Goal: Understand process/instructions: Learn how to perform a task or action

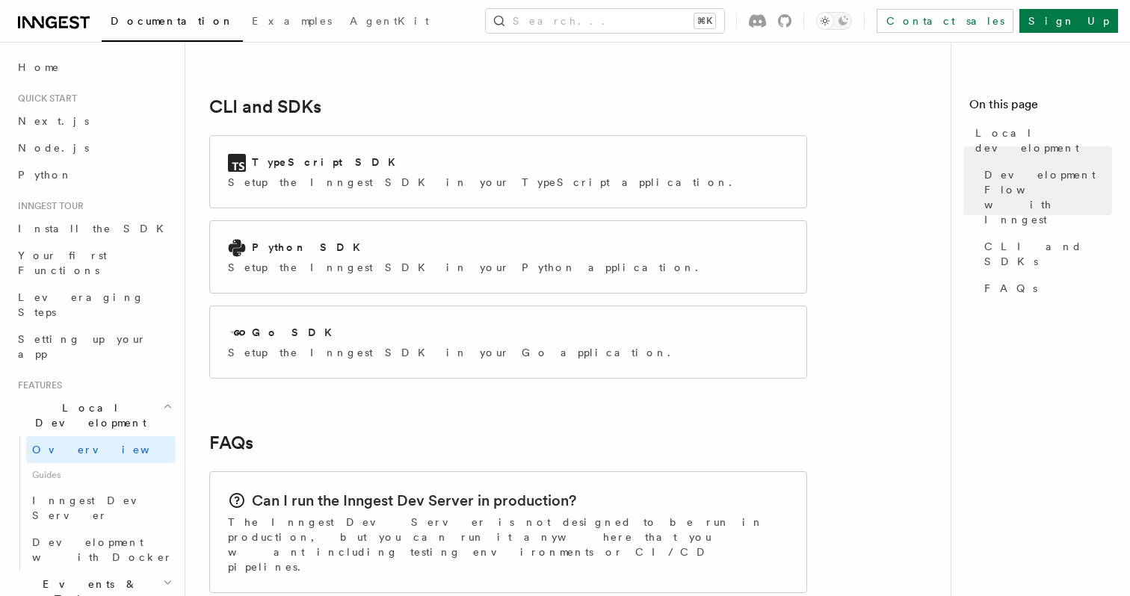
scroll to position [2081, 0]
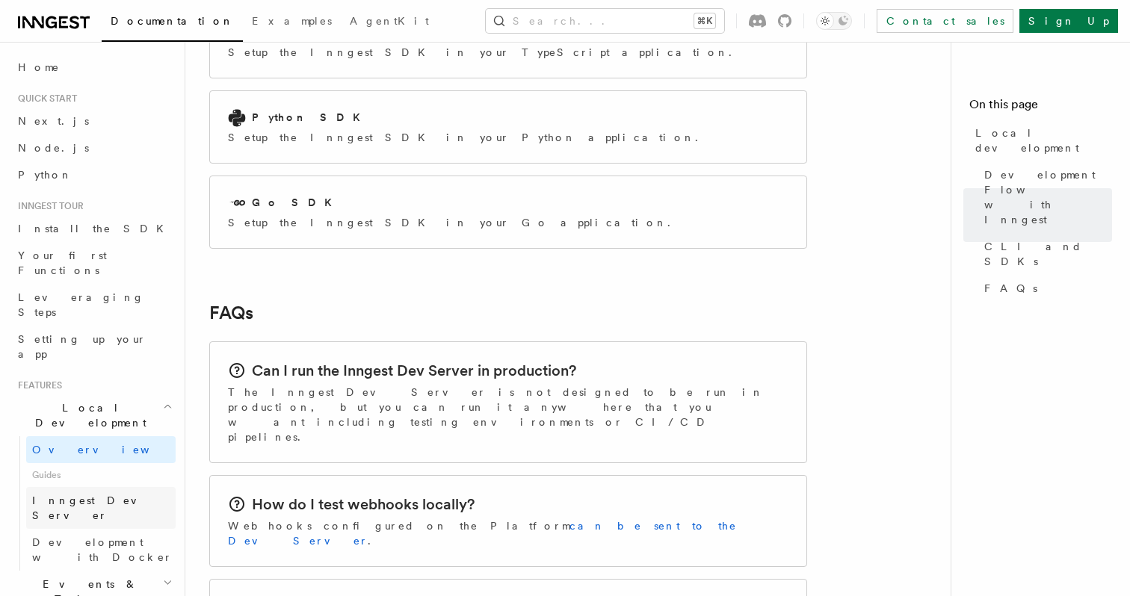
click at [105, 495] on span "Inngest Dev Server" at bounding box center [96, 508] width 128 height 27
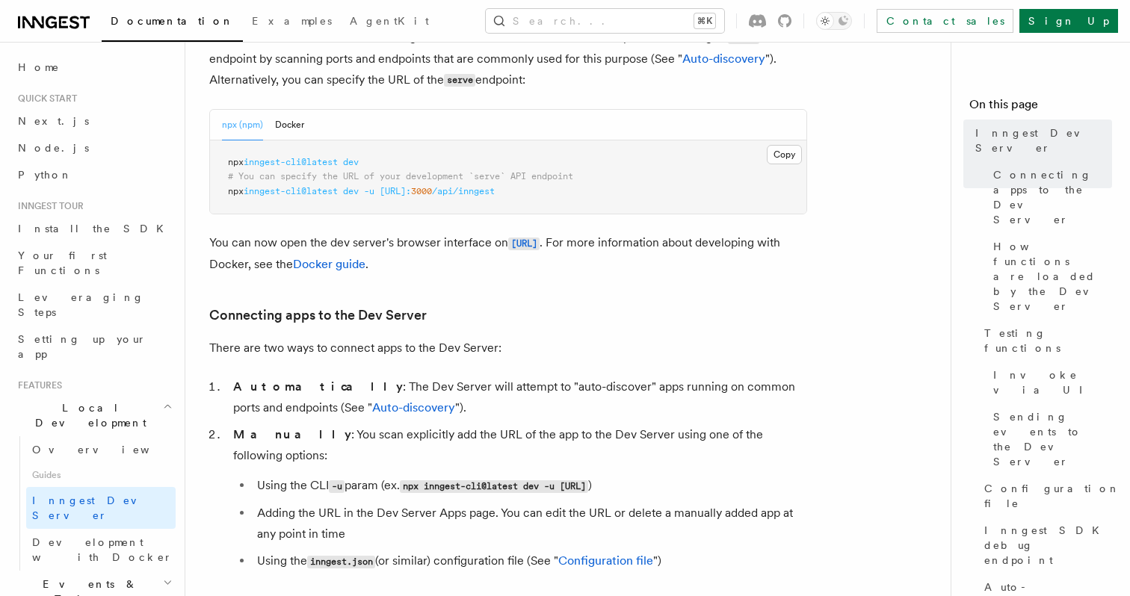
scroll to position [641, 0]
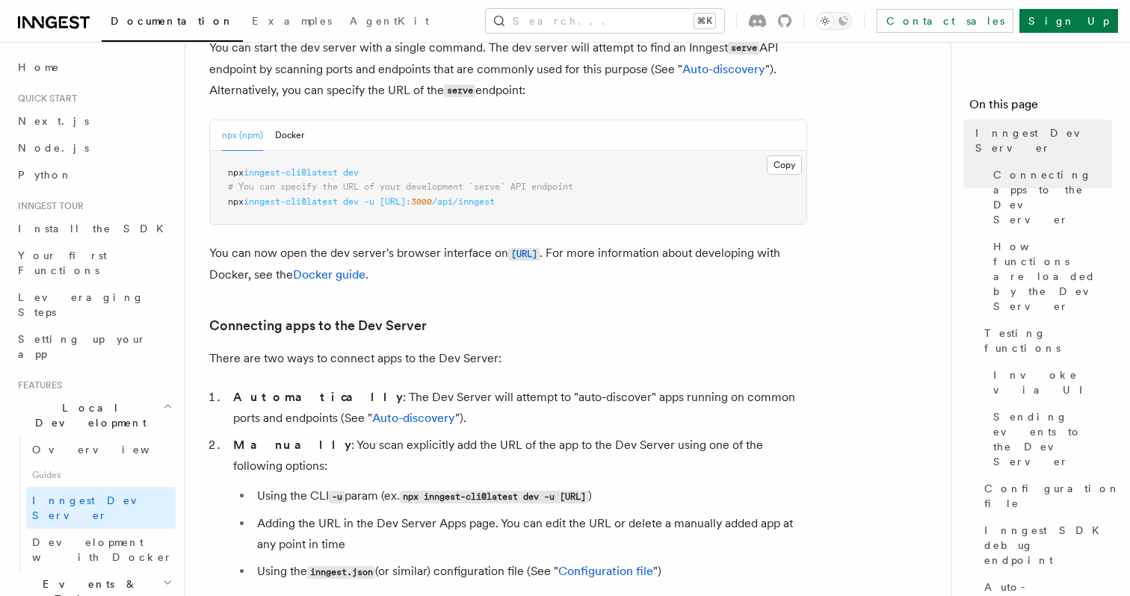
click at [294, 202] on span "inngest-cli@latest" at bounding box center [291, 202] width 94 height 10
drag, startPoint x: 368, startPoint y: 203, endPoint x: 223, endPoint y: 203, distance: 145.0
click at [223, 203] on pre "npx inngest-cli@latest dev # You can specify the URL of your development `serve…" at bounding box center [508, 188] width 596 height 74
copy span "npx inngest-cli@latest dev"
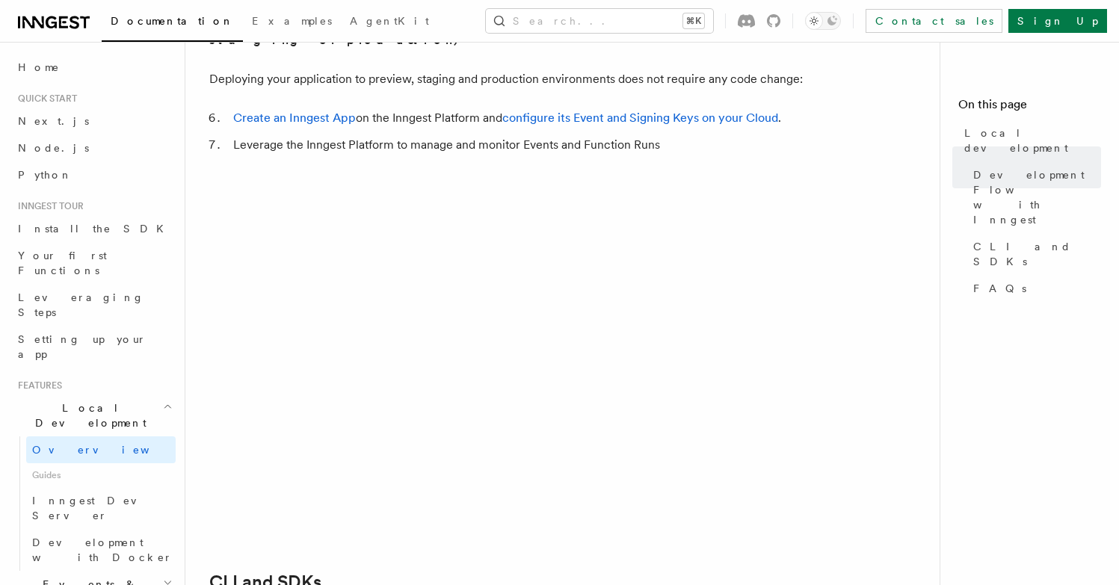
scroll to position [1640, 0]
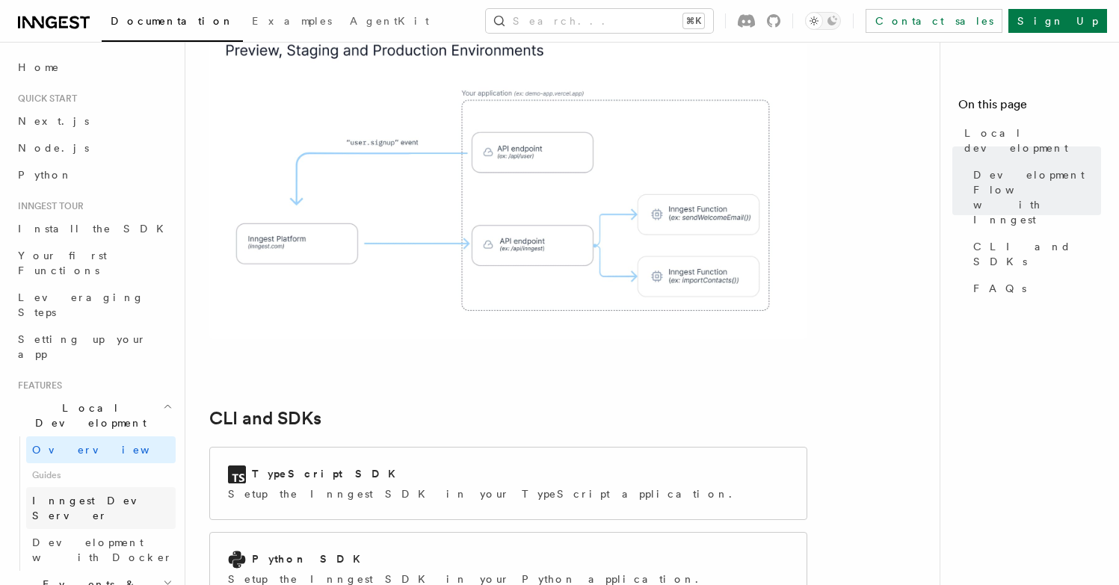
click at [96, 487] on link "Inngest Dev Server" at bounding box center [100, 508] width 149 height 42
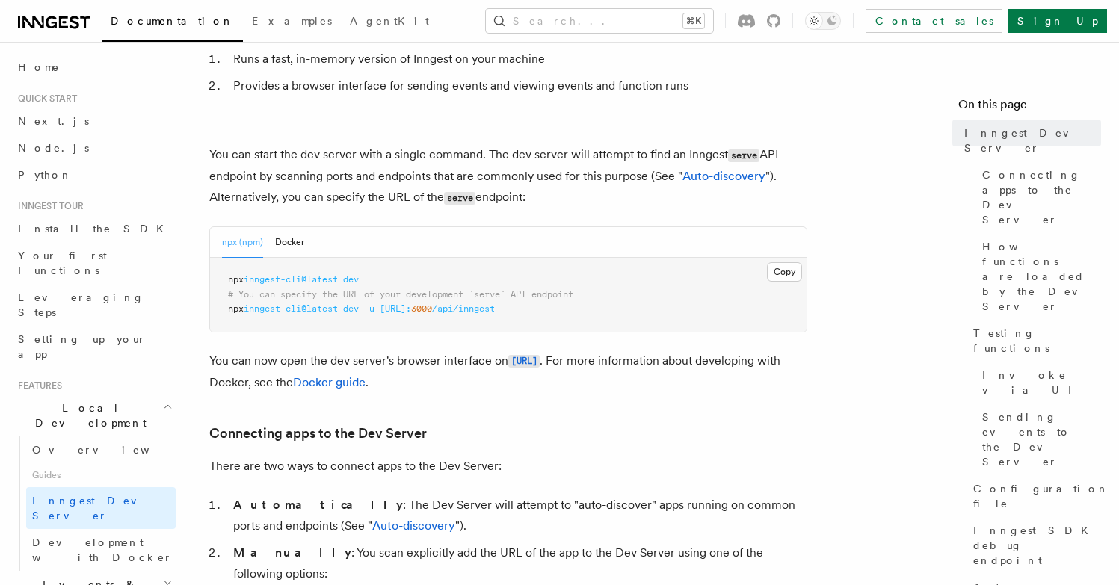
scroll to position [508, 0]
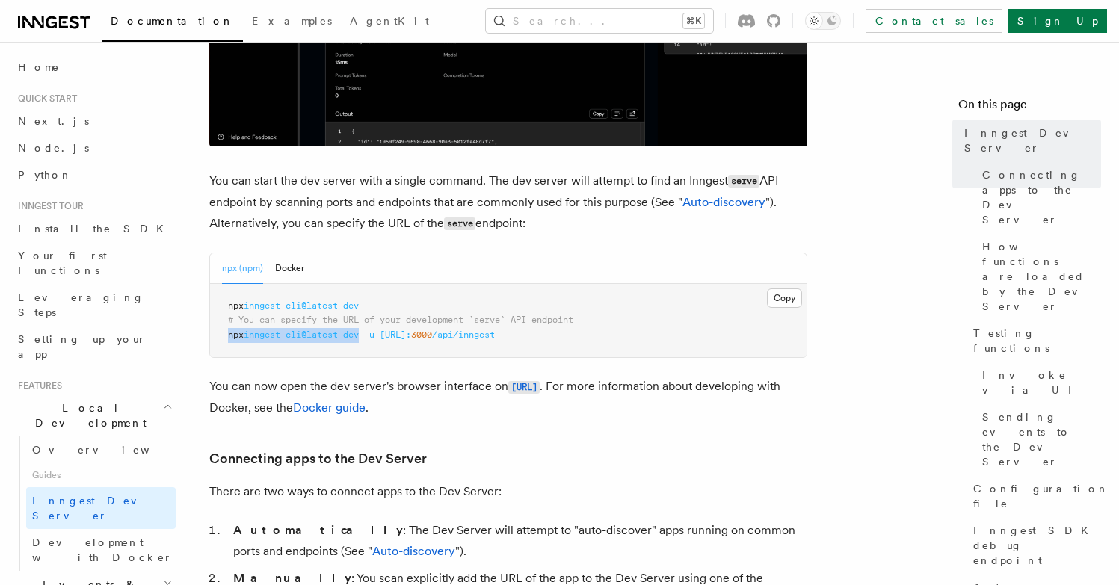
drag, startPoint x: 368, startPoint y: 336, endPoint x: 226, endPoint y: 339, distance: 142.0
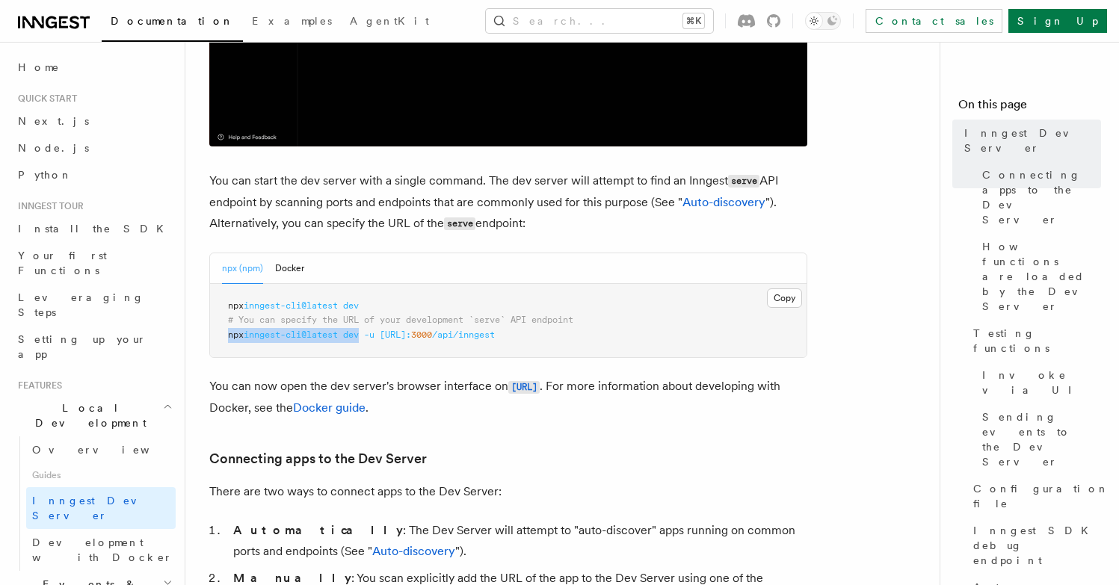
click at [226, 339] on pre "npx inngest-cli@latest dev # You can specify the URL of your development `serve…" at bounding box center [508, 321] width 596 height 74
copy span "npx inngest-cli@latest dev"
